Goal: Task Accomplishment & Management: Complete application form

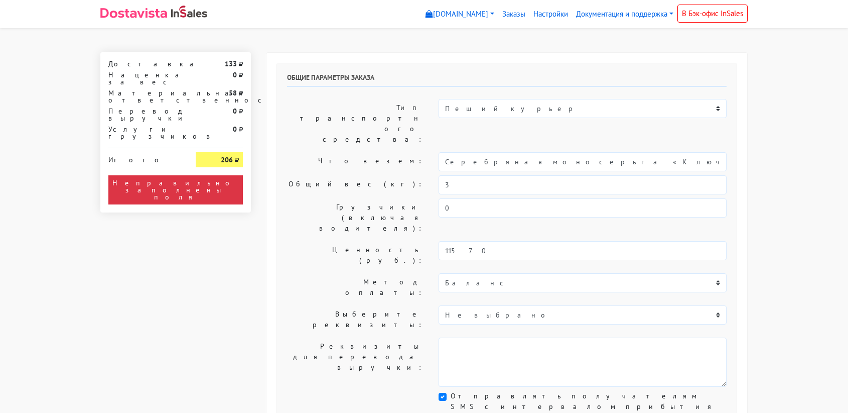
select select "11:00"
select select "21:00"
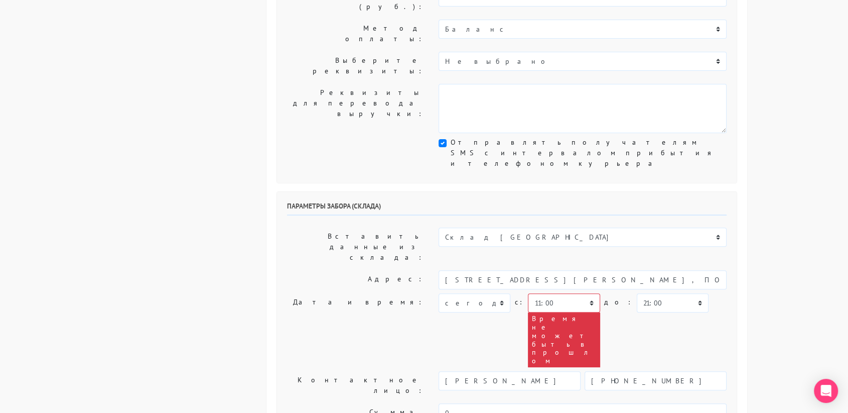
scroll to position [254, 0]
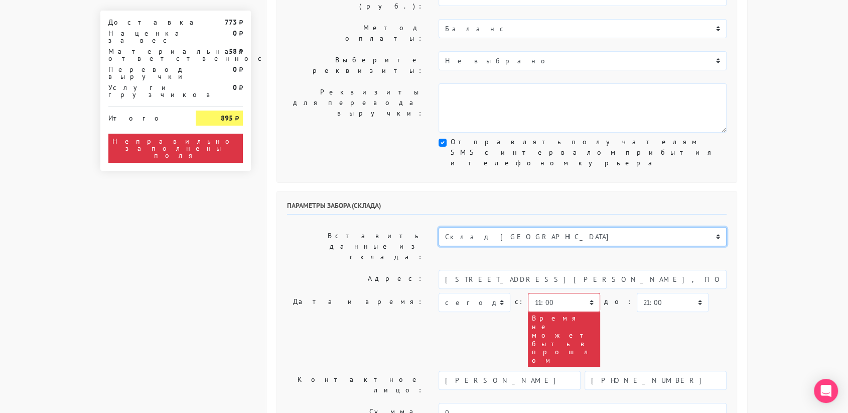
click at [475, 227] on select "Склад [GEOGRAPHIC_DATA] Склад [GEOGRAPHIC_DATA] [GEOGRAPHIC_DATA][PERSON_NAME] …" at bounding box center [583, 236] width 288 height 19
select select "1019"
click at [439, 227] on select "Склад [GEOGRAPHIC_DATA] Склад [GEOGRAPHIC_DATA] [GEOGRAPHIC_DATA][PERSON_NAME] …" at bounding box center [583, 236] width 288 height 19
type input "[STREET_ADDRESS][PERSON_NAME]"
type input "89251806702"
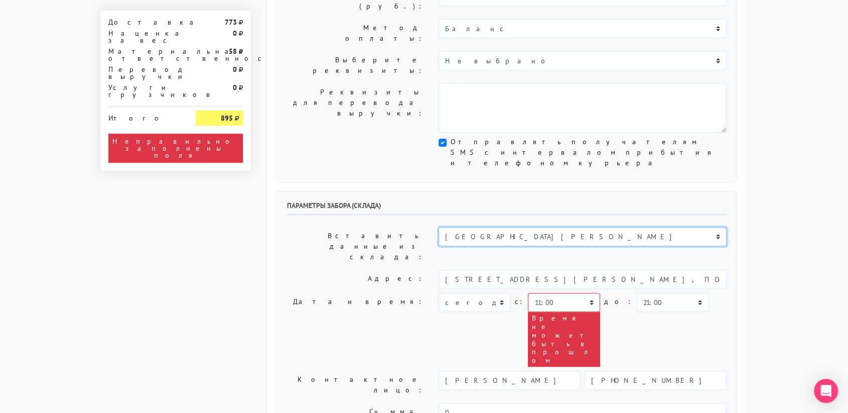
type textarea "Магазин серебряных украшений SBLESKOM (вход со стороны [GEOGRAPHIC_DATA])"
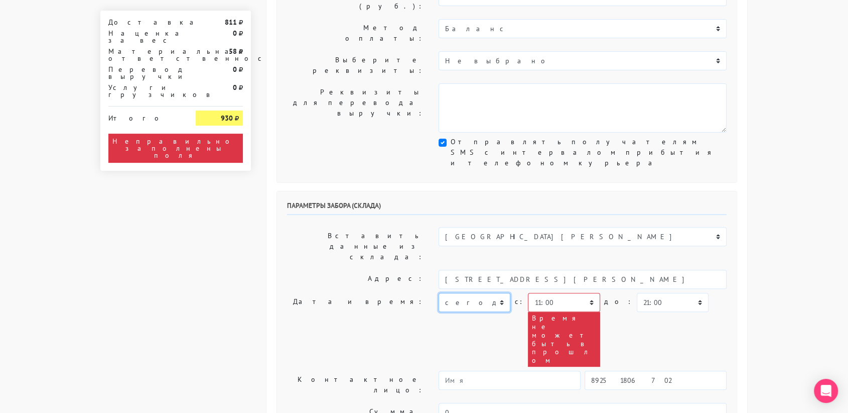
click at [473, 293] on select "[DATE] [DATE] [DATE] [DATE] [DATE] [DATE] [DATE] [DATE] [DATE]" at bounding box center [475, 302] width 72 height 19
select select "[DATE]"
click at [439, 293] on select "[DATE] [DATE] [DATE] [DATE] [DATE] [DATE] [DATE] [DATE] [DATE]" at bounding box center [475, 302] width 72 height 19
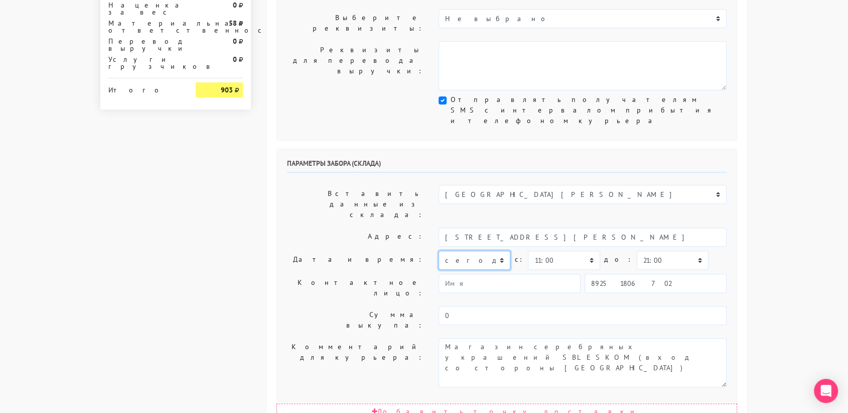
scroll to position [298, 0]
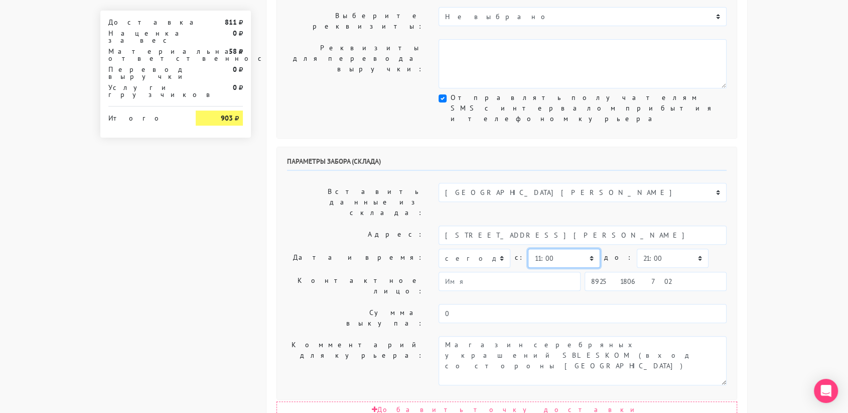
click at [567, 248] on select "00:00 00:30 01:00 01:30 02:00 02:30 03:00 03:30 04:00 04:30 05:00 05:30 06:00 0…" at bounding box center [564, 257] width 72 height 19
select select "17:00"
click at [528, 248] on select "00:00 00:30 01:00 01:30 02:00 02:30 03:00 03:30 04:00 04:30 05:00 05:30 06:00 0…" at bounding box center [564, 257] width 72 height 19
click at [637, 248] on select "00:00 00:30 01:00 01:30 02:00 02:30 03:00 03:30 04:00 04:30 05:00 05:30 06:00 0…" at bounding box center [673, 257] width 72 height 19
select select "17:30"
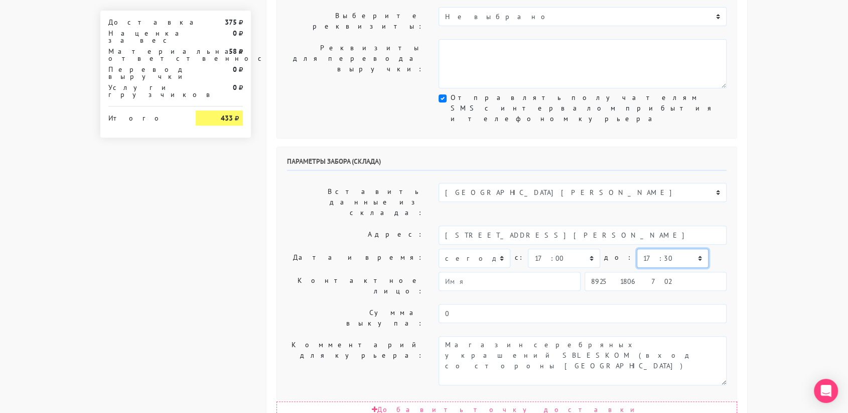
click at [637, 248] on select "00:00 00:30 01:00 01:30 02:00 02:30 03:00 03:30 04:00 04:30 05:00 05:30 06:00 0…" at bounding box center [673, 257] width 72 height 19
drag, startPoint x: 672, startPoint y: 353, endPoint x: 599, endPoint y: 353, distance: 72.8
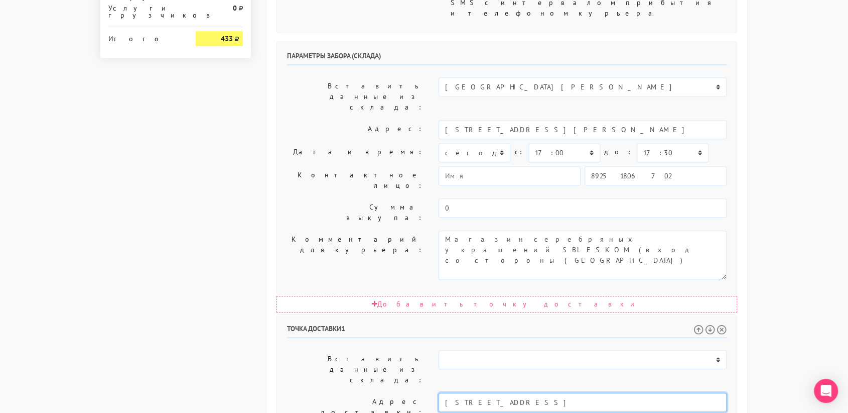
scroll to position [405, 0]
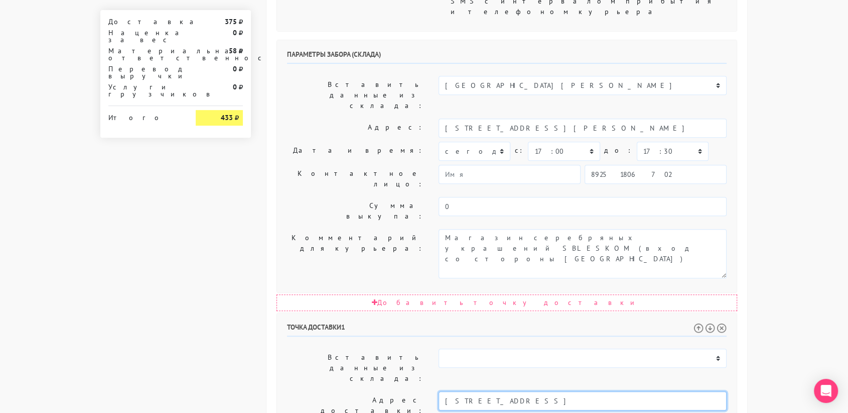
type input "[STREET_ADDRESS]"
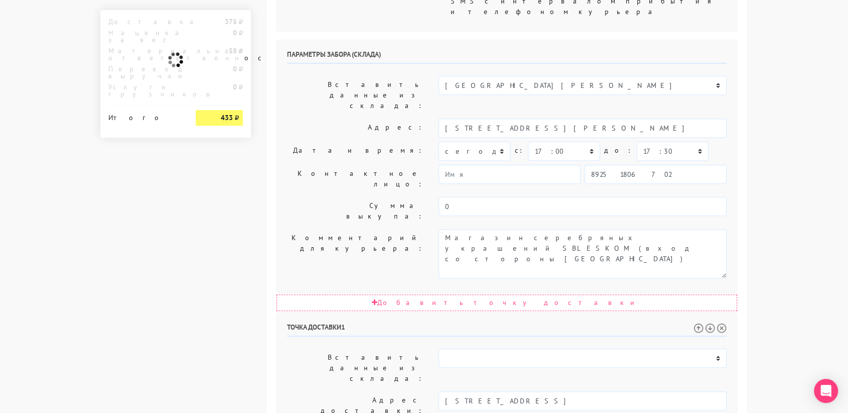
paste textarea "2 ой подъезд, 21 этаж"
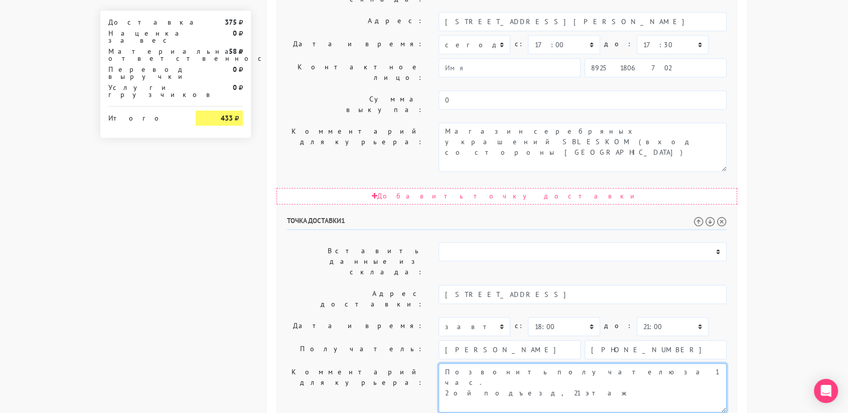
type textarea "Позвонить получателю за 1 час. 2 ой подъезд, 21 этаж"
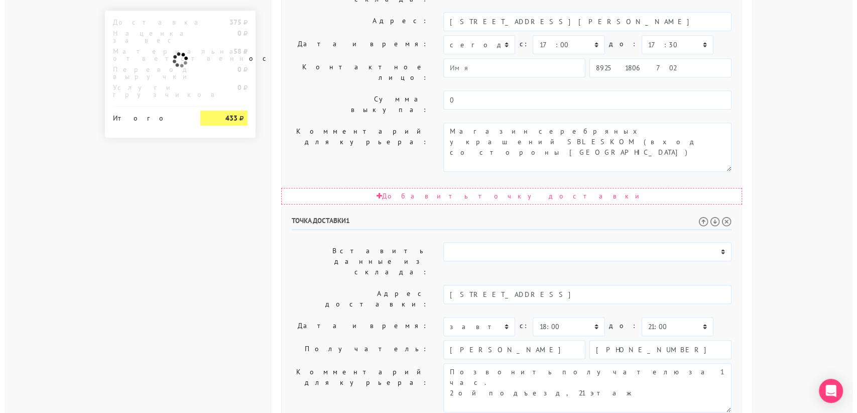
scroll to position [0, 0]
